Goal: Task Accomplishment & Management: Manage account settings

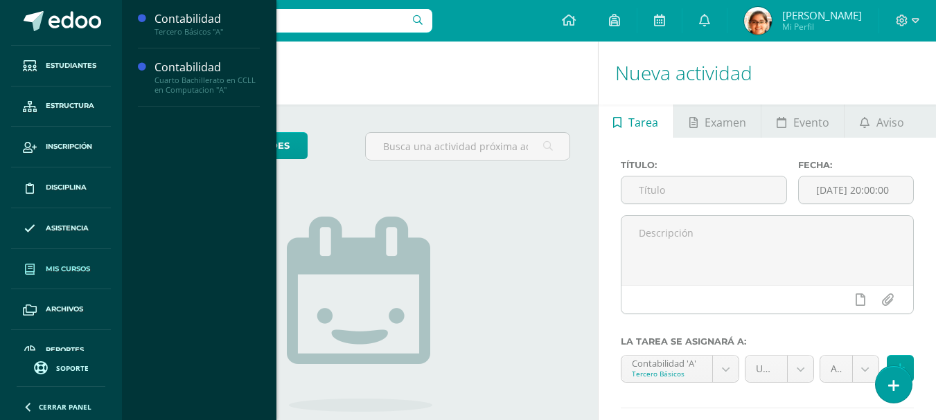
scroll to position [57, 0]
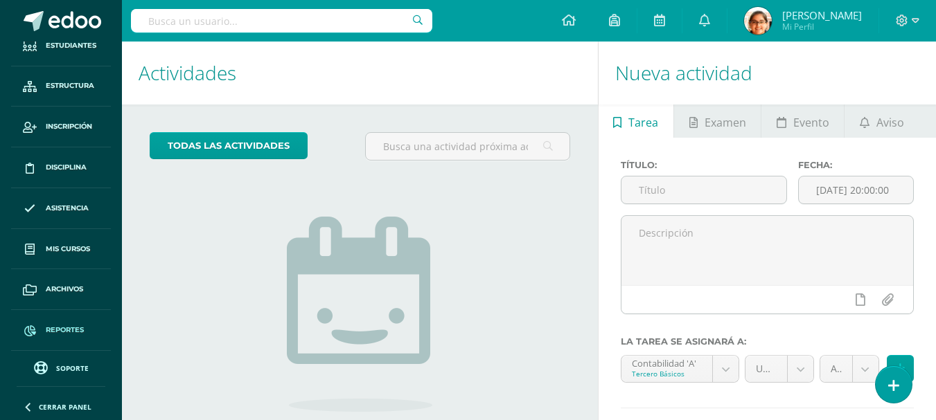
click at [62, 327] on span "Reportes" at bounding box center [65, 330] width 38 height 11
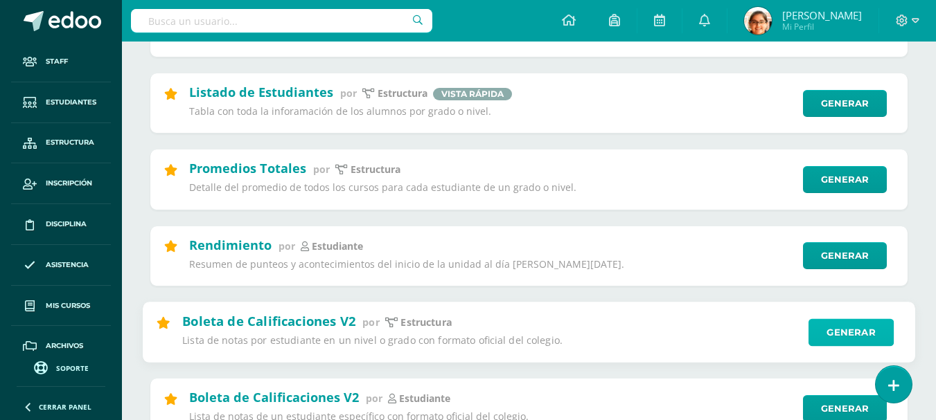
click at [829, 328] on link "Generar" at bounding box center [850, 333] width 85 height 28
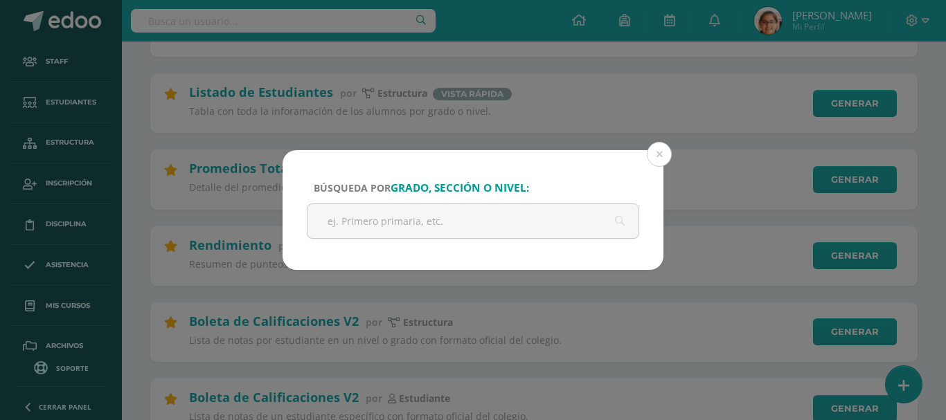
click at [562, 162] on div "Búsqueda por grado, sección o nivel:" at bounding box center [473, 210] width 381 height 120
click at [431, 214] on input "text" at bounding box center [473, 221] width 331 height 34
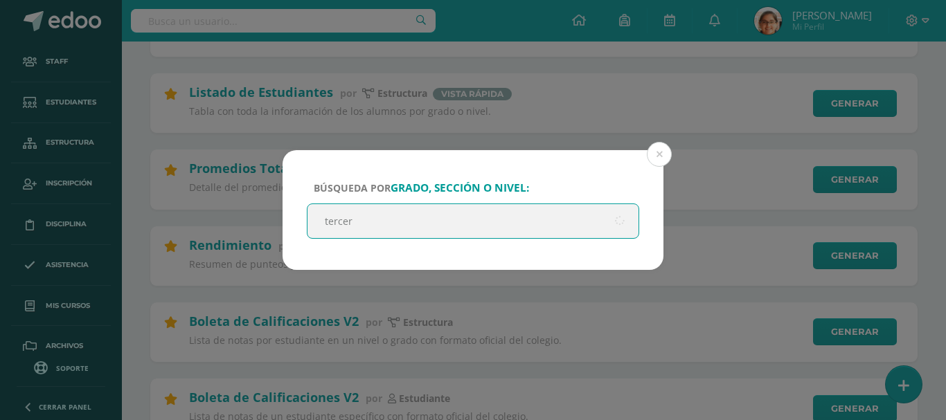
type input "tercero"
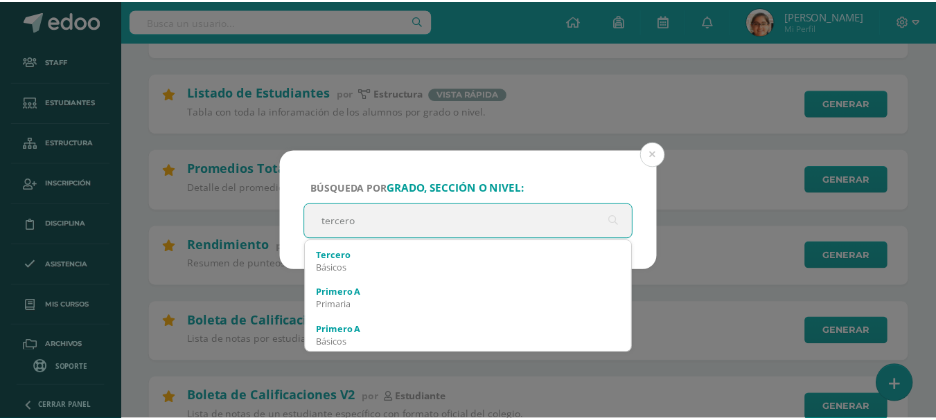
scroll to position [111, 0]
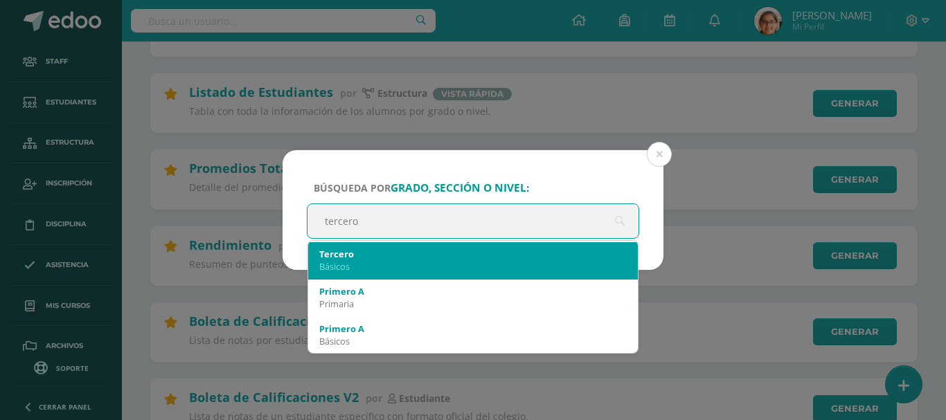
click at [518, 274] on div "Tercero Básicos" at bounding box center [473, 260] width 308 height 36
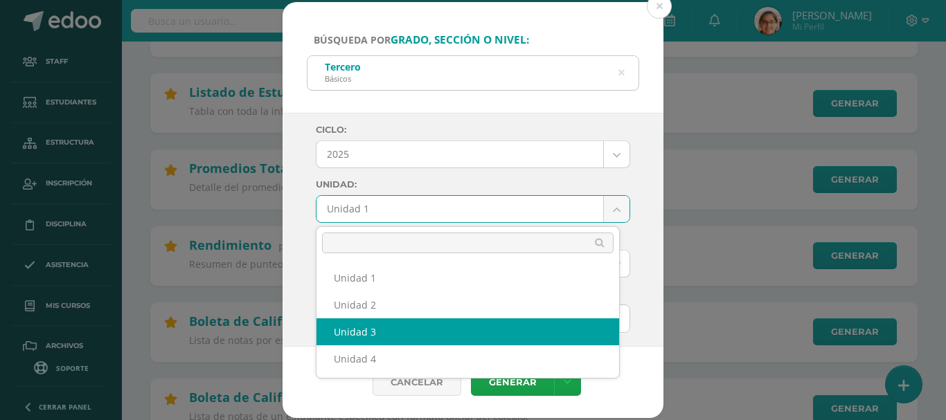
select select "Unidad 3"
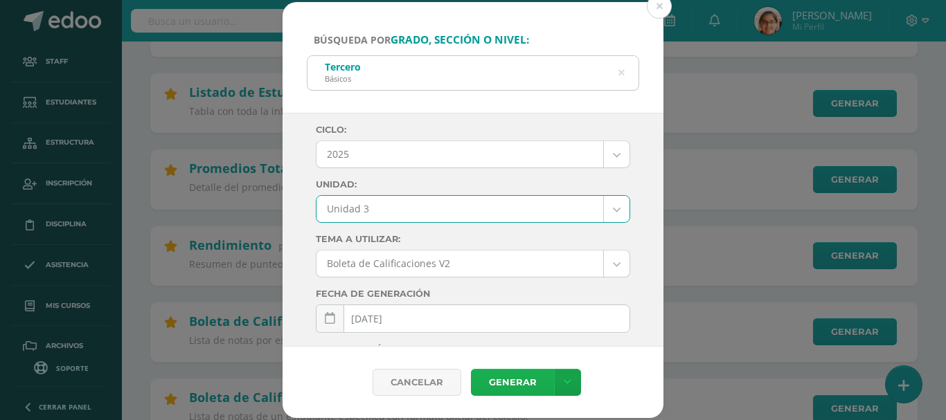
click at [498, 384] on link "Generar" at bounding box center [512, 382] width 83 height 27
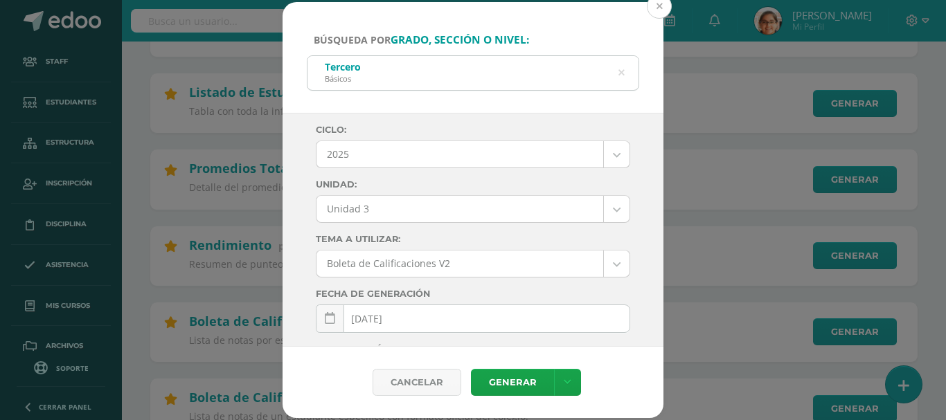
click at [670, 10] on button at bounding box center [659, 6] width 25 height 25
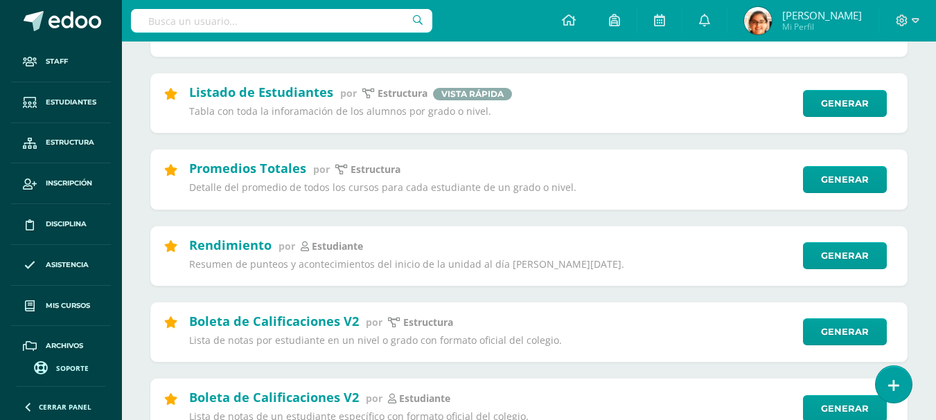
click at [211, 24] on input "text" at bounding box center [281, 21] width 301 height 24
type input "daniel"
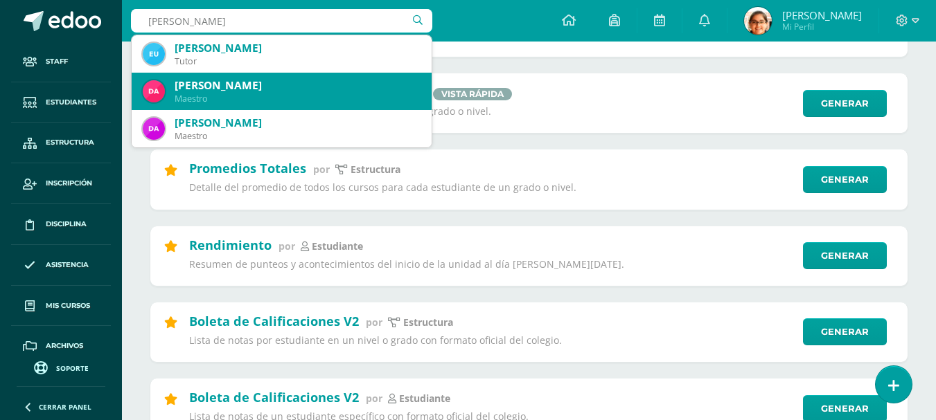
click at [342, 89] on div "Daniel Maldonado" at bounding box center [298, 85] width 246 height 15
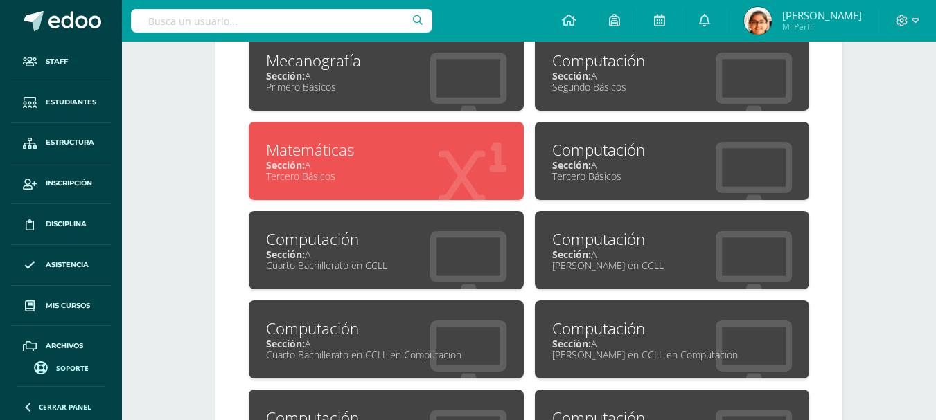
scroll to position [540, 0]
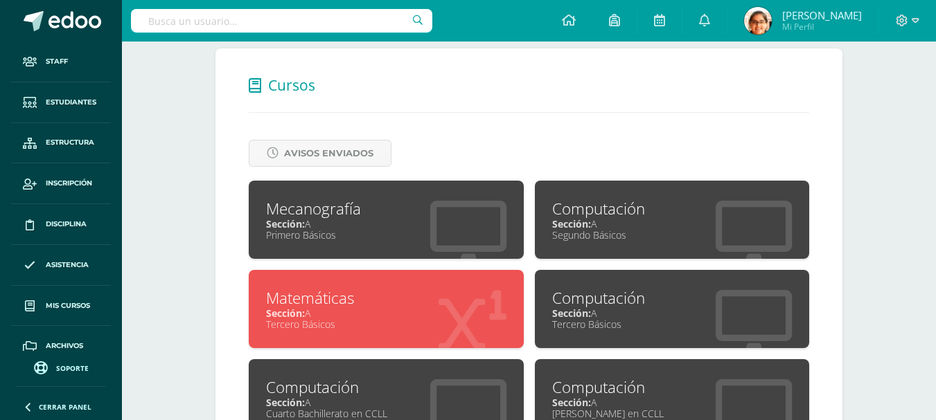
click at [391, 283] on div "Matemáticas Sección: A Tercero Básicos" at bounding box center [386, 309] width 275 height 78
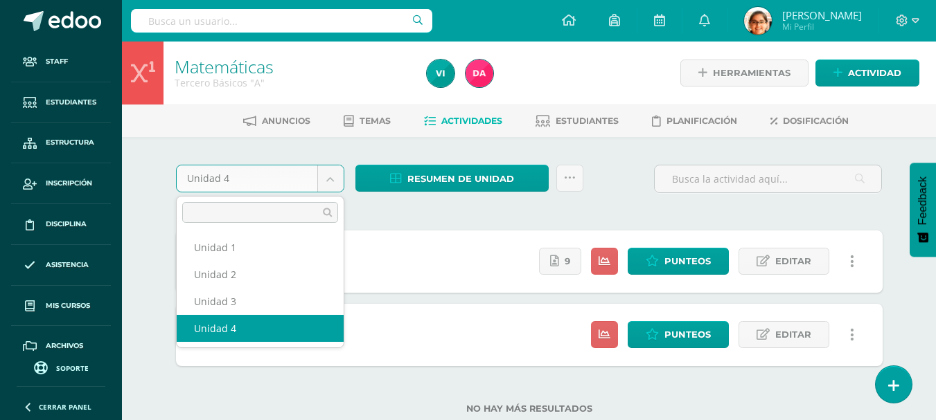
click at [308, 178] on body "Staff Estudiantes Estructura Inscripción Disciplina Asistencia Mis cursos Archi…" at bounding box center [468, 229] width 936 height 459
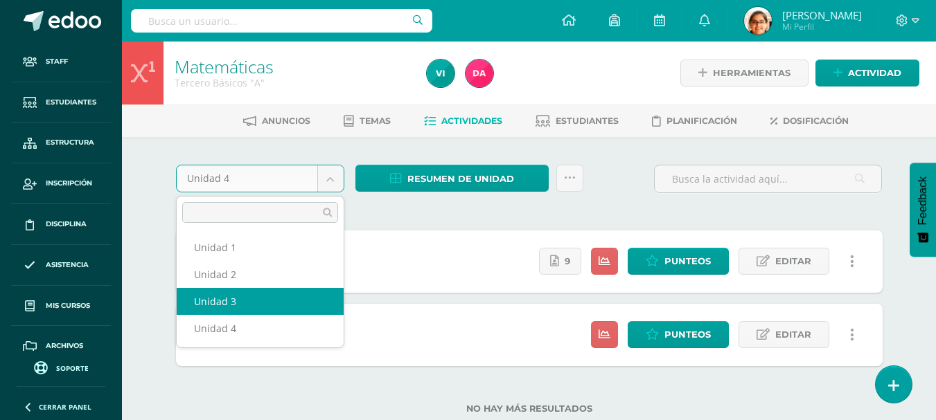
select select "Unidad 3"
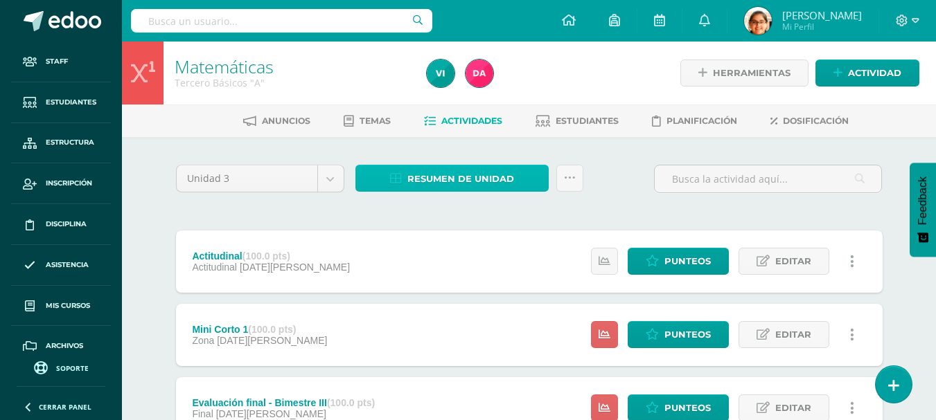
click at [416, 190] on span "Resumen de unidad" at bounding box center [460, 179] width 107 height 26
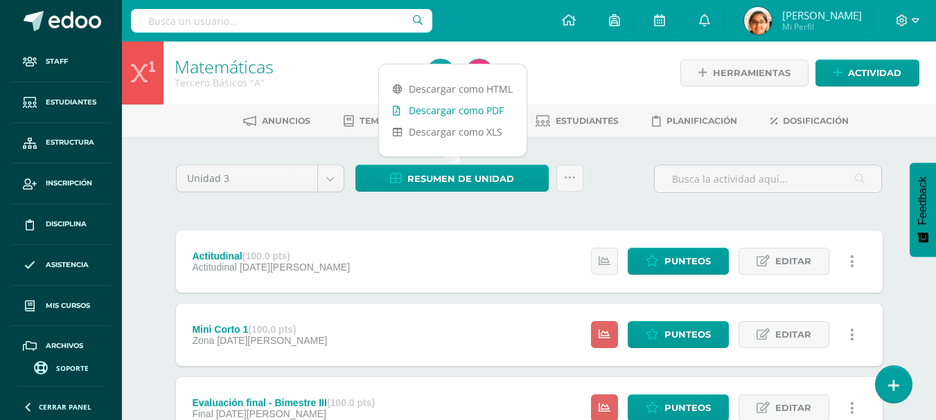
click at [443, 114] on link "Descargar como PDF" at bounding box center [453, 110] width 148 height 21
click at [254, 22] on input "text" at bounding box center [281, 21] width 301 height 24
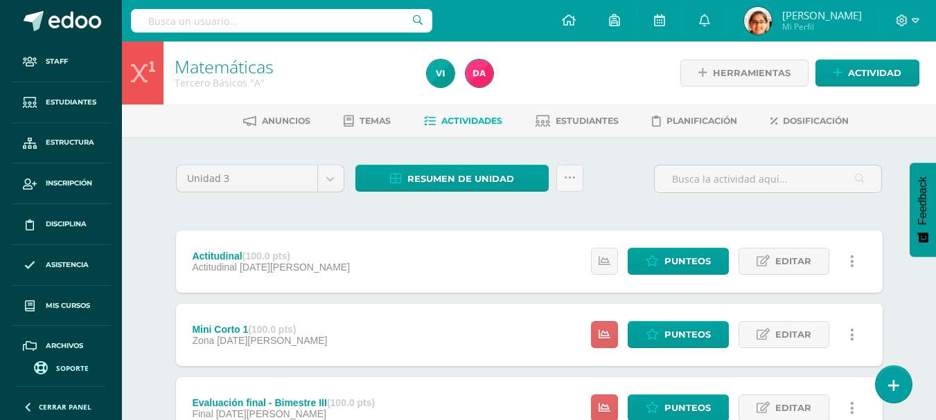
type input "l"
type input "alison letona"
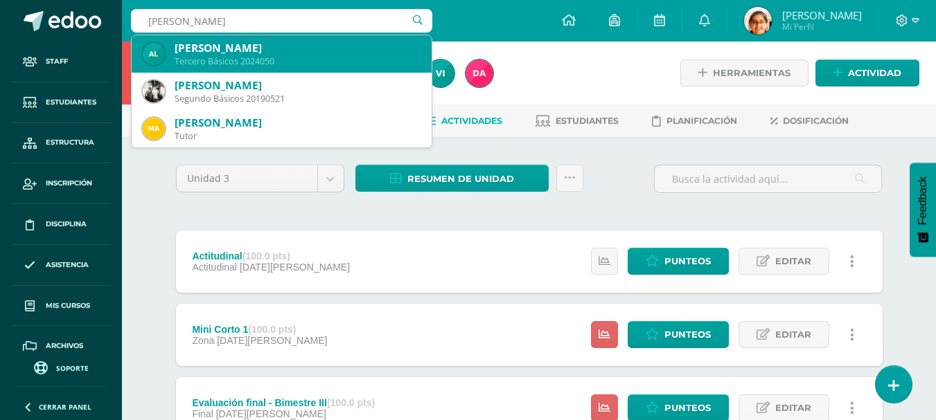
click at [251, 64] on div "Tercero Básicos 2024050" at bounding box center [298, 61] width 246 height 12
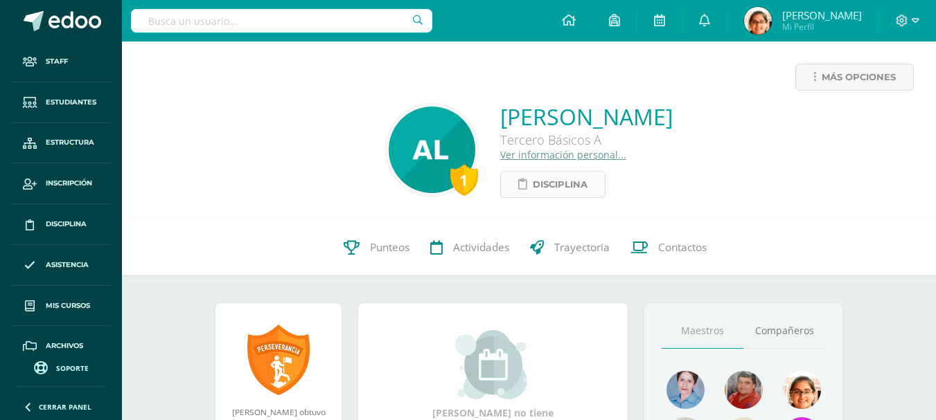
click at [533, 190] on span "Disciplina" at bounding box center [560, 185] width 55 height 26
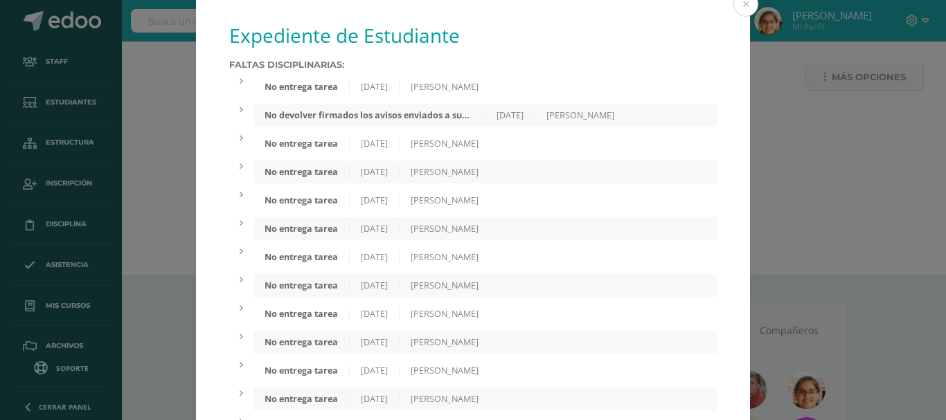
click at [272, 87] on div "No entrega tarea" at bounding box center [302, 87] width 96 height 12
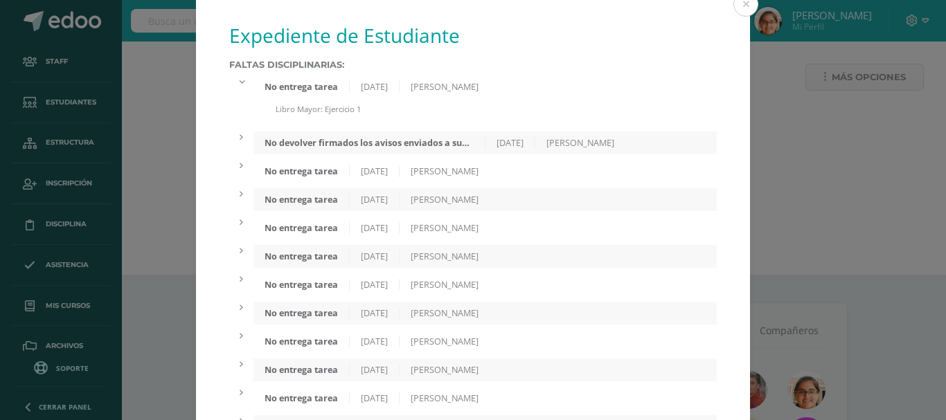
click at [272, 87] on div "No entrega tarea" at bounding box center [302, 87] width 96 height 12
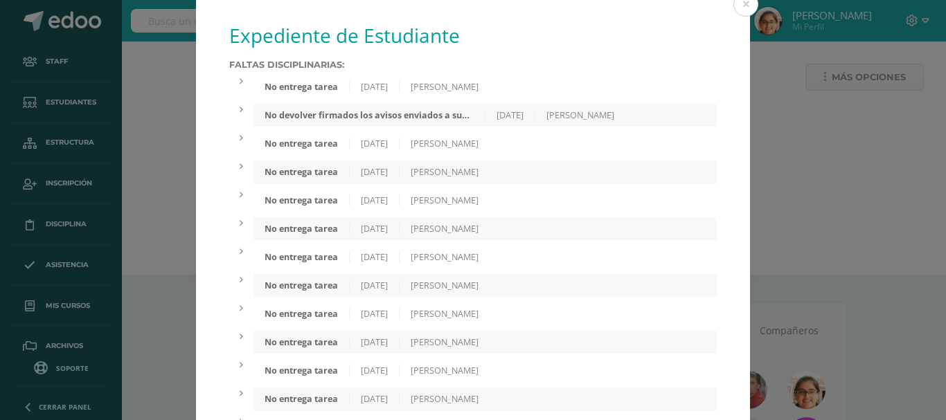
click at [308, 118] on div "No devolver firmados los avisos enviados a sus padres o falsificarlos" at bounding box center [369, 115] width 231 height 12
click at [308, 145] on div "No entrega tarea" at bounding box center [302, 144] width 96 height 12
click at [308, 195] on div "No entrega tarea" at bounding box center [302, 200] width 96 height 12
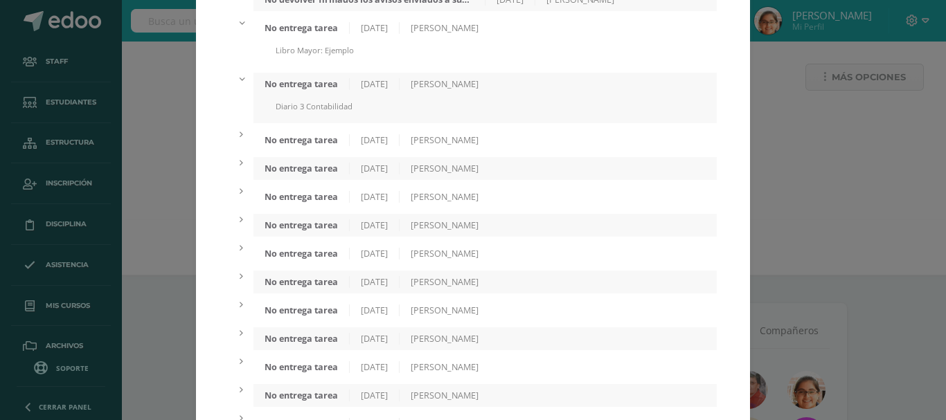
click at [308, 161] on div "No entrega tarea 10/06/2025 Lucía Escobar" at bounding box center [485, 168] width 463 height 23
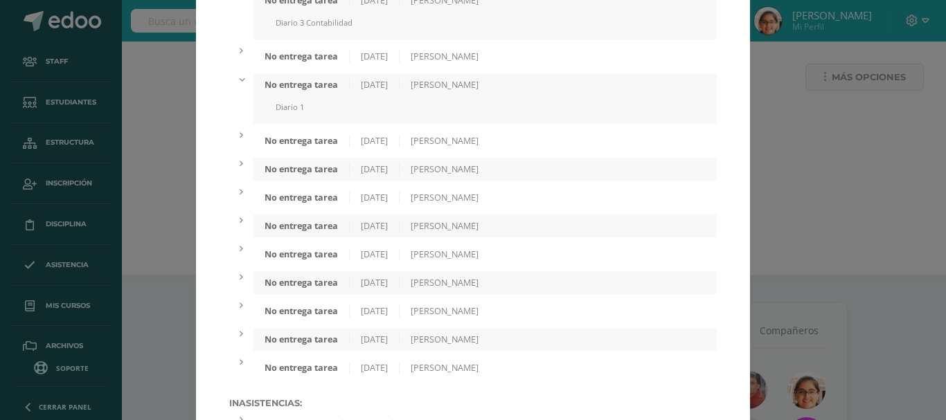
scroll to position [231, 0]
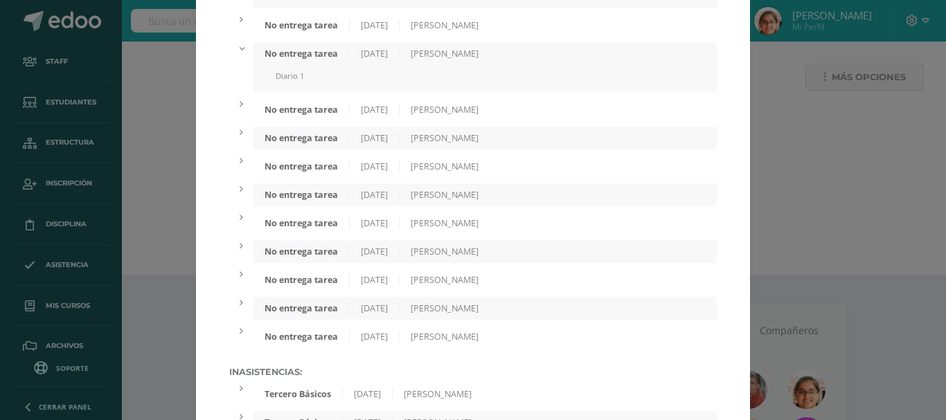
click at [308, 112] on div "No entrega tarea" at bounding box center [302, 110] width 96 height 12
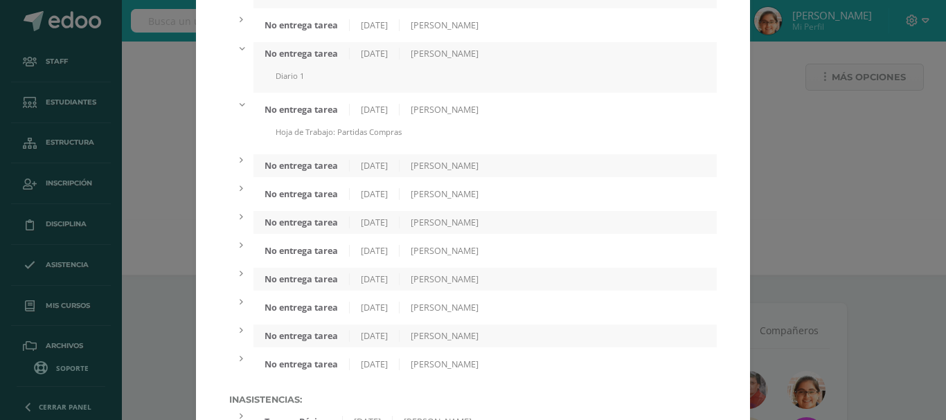
click at [315, 170] on div "No entrega tarea" at bounding box center [302, 166] width 96 height 12
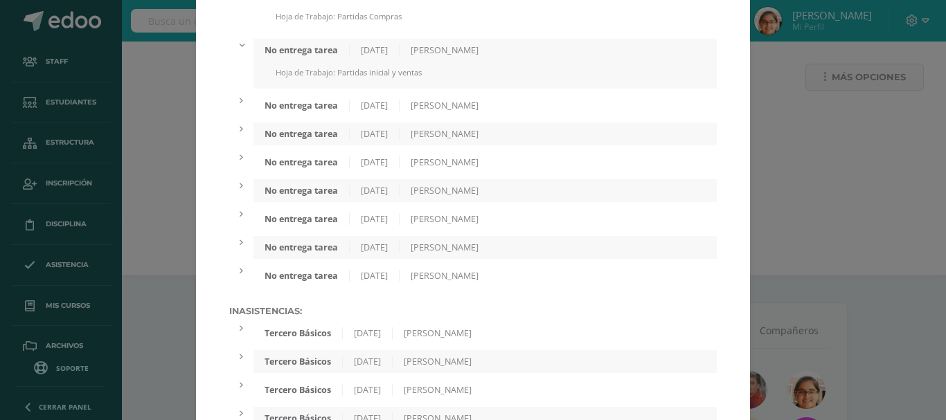
scroll to position [462, 0]
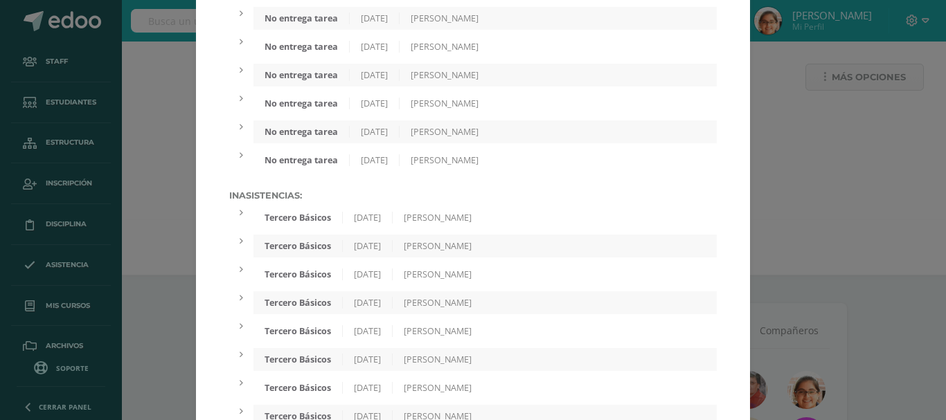
click at [319, 127] on div "No entrega tarea" at bounding box center [302, 132] width 96 height 12
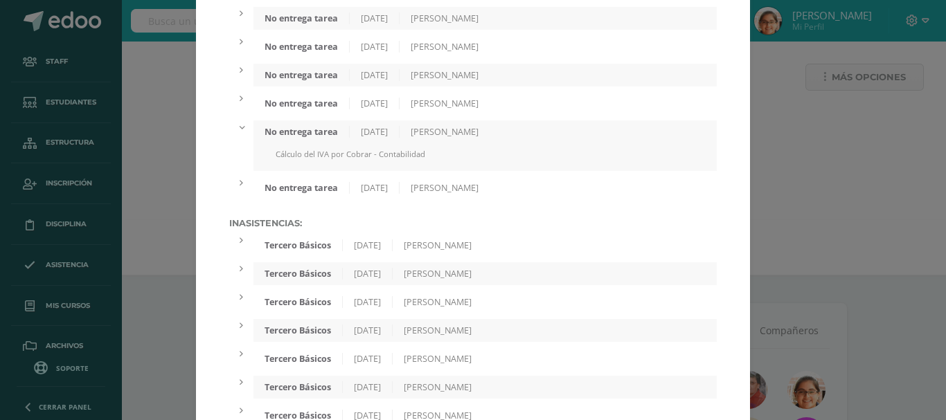
click at [319, 127] on div "No entrega tarea" at bounding box center [302, 132] width 96 height 12
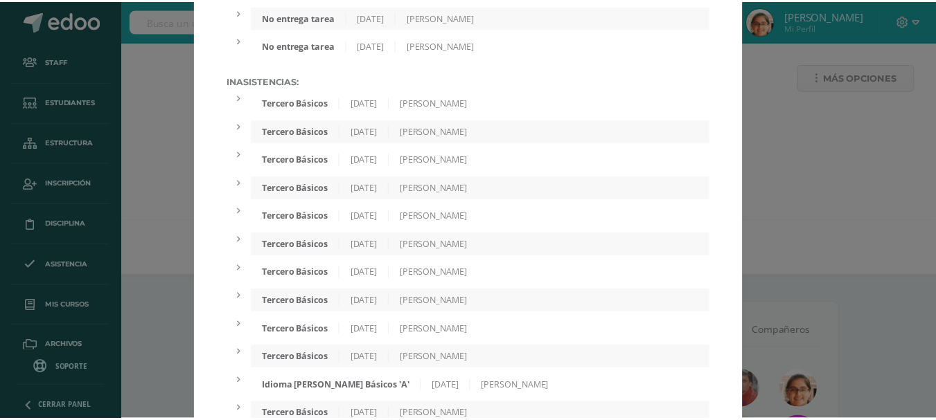
scroll to position [664, 0]
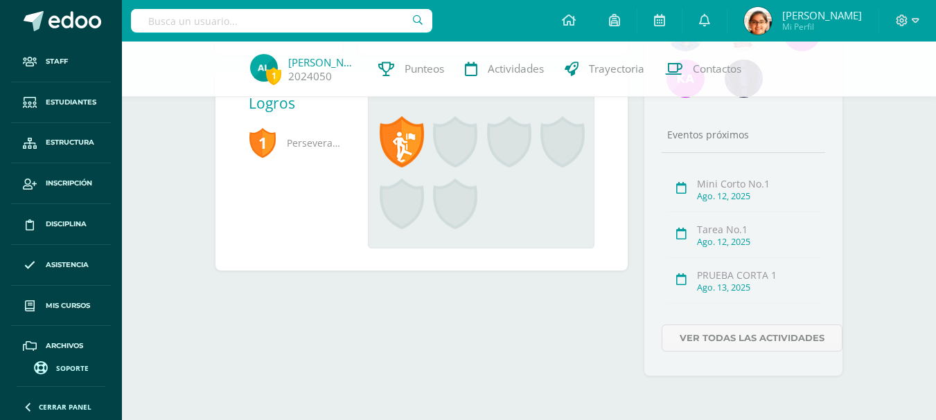
scroll to position [0, 0]
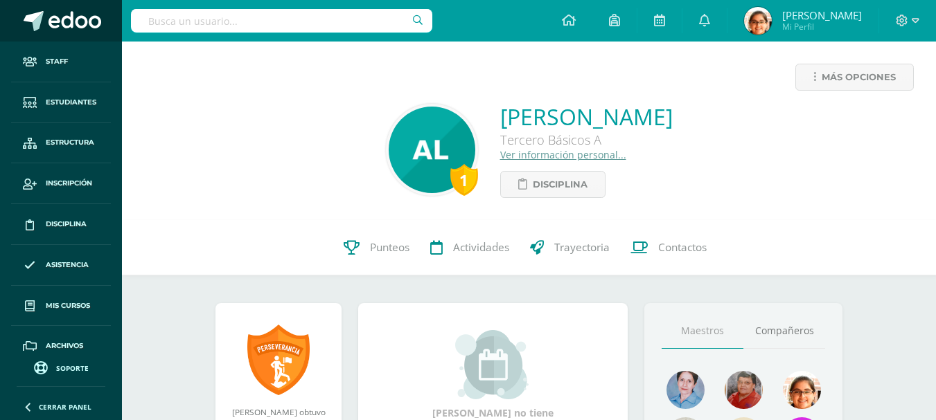
click at [80, 37] on link at bounding box center [61, 21] width 122 height 42
